Goal: Task Accomplishment & Management: Use online tool/utility

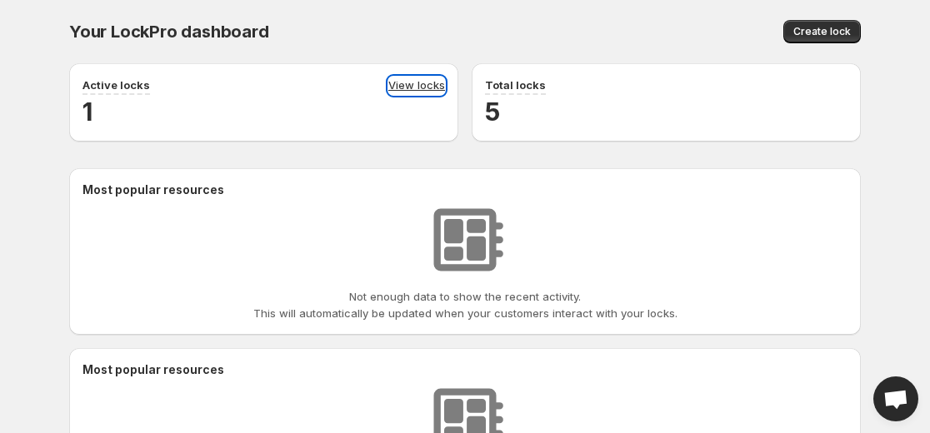
click at [423, 85] on link "View locks" at bounding box center [416, 86] width 57 height 18
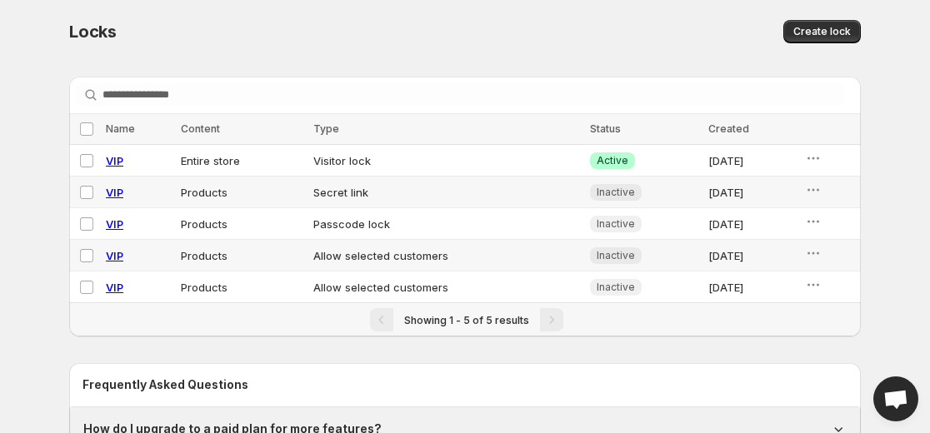
scroll to position [83, 0]
